Goal: Check status: Check status

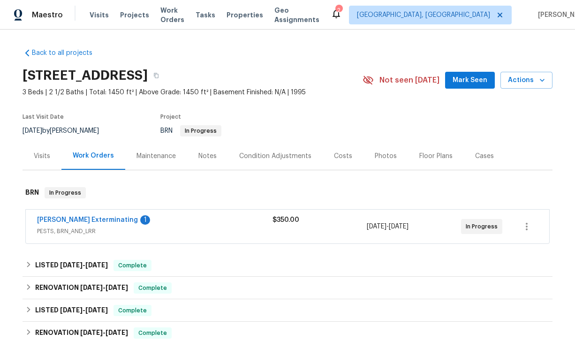
scroll to position [21, 0]
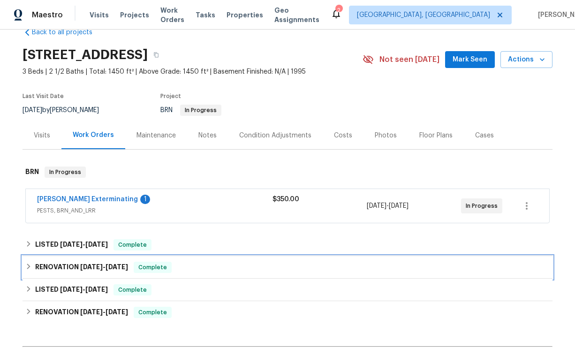
click at [90, 262] on h6 "RENOVATION [DATE] - [DATE]" at bounding box center [81, 267] width 93 height 11
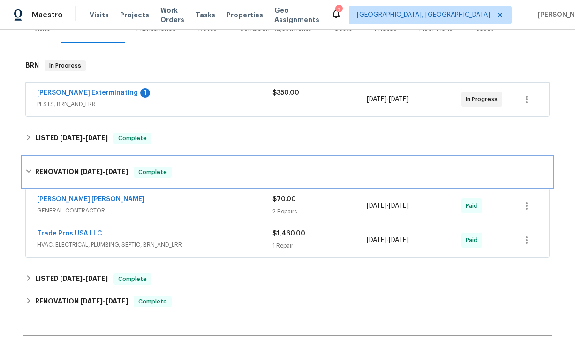
scroll to position [131, 0]
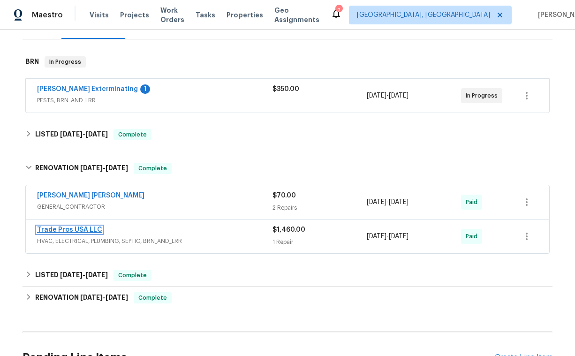
click at [95, 231] on link "Trade Pros USA LLC" at bounding box center [69, 230] width 65 height 7
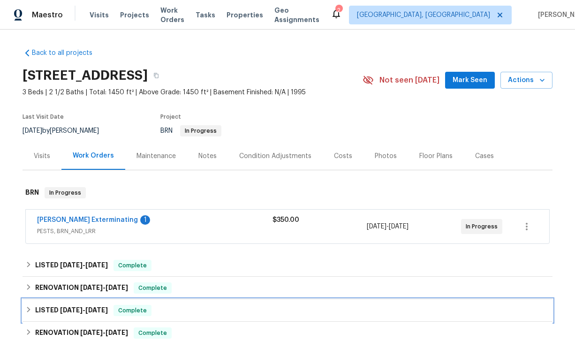
click at [68, 310] on span "[DATE]" at bounding box center [71, 310] width 23 height 7
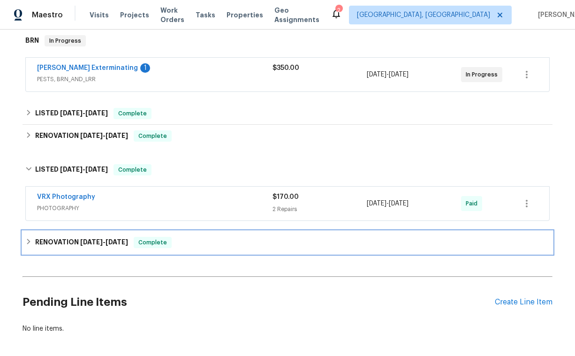
click at [92, 242] on span "[DATE]" at bounding box center [91, 242] width 23 height 7
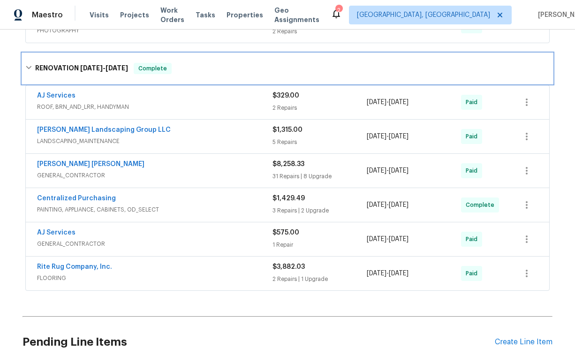
scroll to position [333, 0]
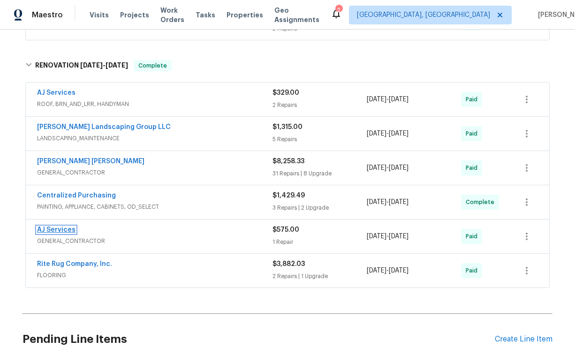
click at [62, 231] on link "AJ Services" at bounding box center [56, 230] width 38 height 7
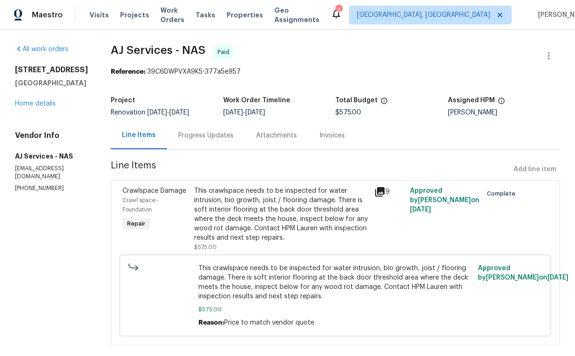
click at [279, 137] on div "Attachments" at bounding box center [276, 135] width 41 height 9
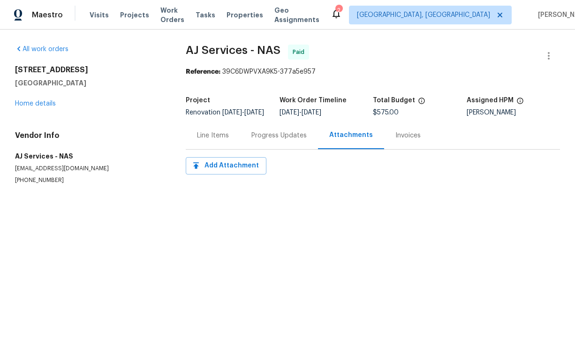
click at [267, 147] on div "Progress Updates" at bounding box center [279, 136] width 78 height 28
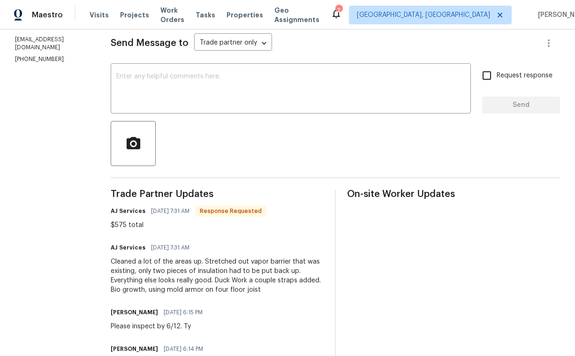
scroll to position [128, 0]
